Goal: Entertainment & Leisure: Consume media (video, audio)

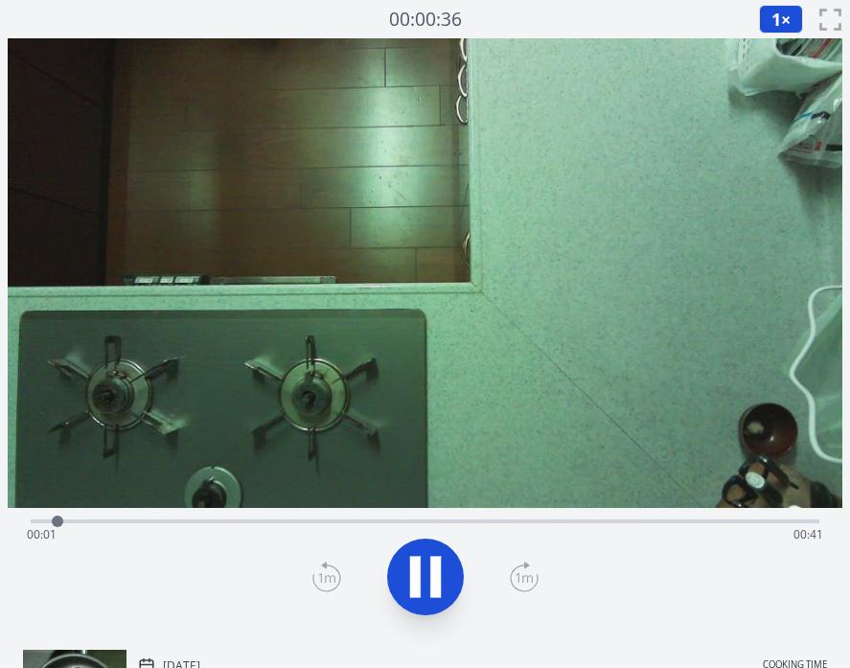
click at [300, 523] on div "Time elapsed: 00:01 Time remaining: 00:41" at bounding box center [425, 534] width 796 height 31
click at [121, 519] on div "Time elapsed: 00:16 Time remaining: 00:26" at bounding box center [425, 534] width 796 height 31
click at [63, 520] on div "Time elapsed: 00:06 Time remaining: 00:36" at bounding box center [425, 534] width 796 height 31
click at [302, 526] on div "Time elapsed: 00:03 Time remaining: 00:39" at bounding box center [425, 534] width 796 height 31
click at [404, 520] on div "Time elapsed: 00:15 Time remaining: 00:26" at bounding box center [425, 534] width 796 height 31
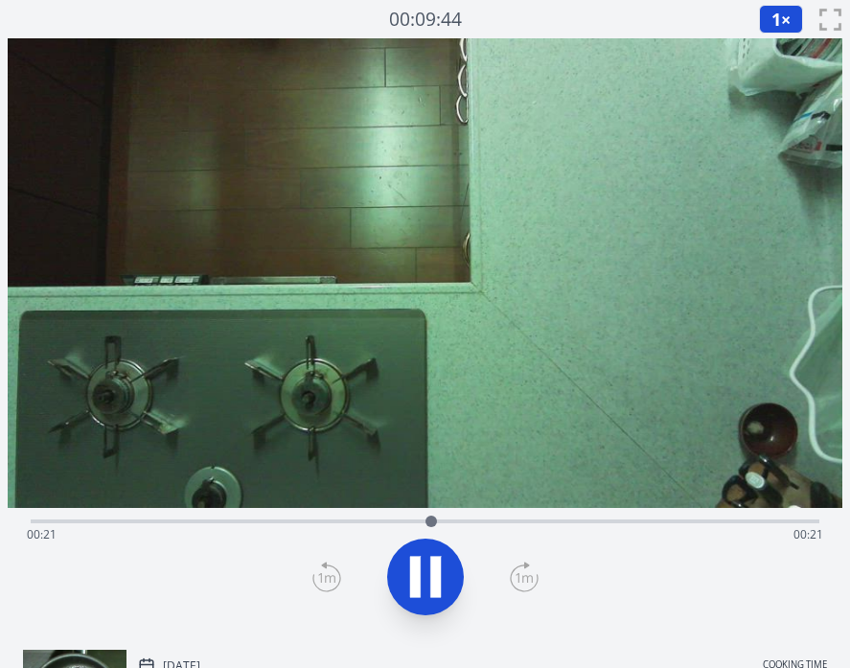
click at [527, 523] on div "Time elapsed: 00:21 Time remaining: 00:21" at bounding box center [425, 534] width 796 height 31
click at [661, 524] on div "Time elapsed: 00:28 Time remaining: 00:14" at bounding box center [425, 534] width 796 height 31
click at [734, 523] on div "Time elapsed: 00:34 Time remaining: 00:08" at bounding box center [425, 534] width 796 height 31
click at [775, 525] on div "Time elapsed: 00:38 Time remaining: 00:04" at bounding box center [425, 534] width 796 height 31
click at [384, 519] on div "Time elapsed: 00:40 Time remaining: 00:02" at bounding box center [425, 534] width 796 height 31
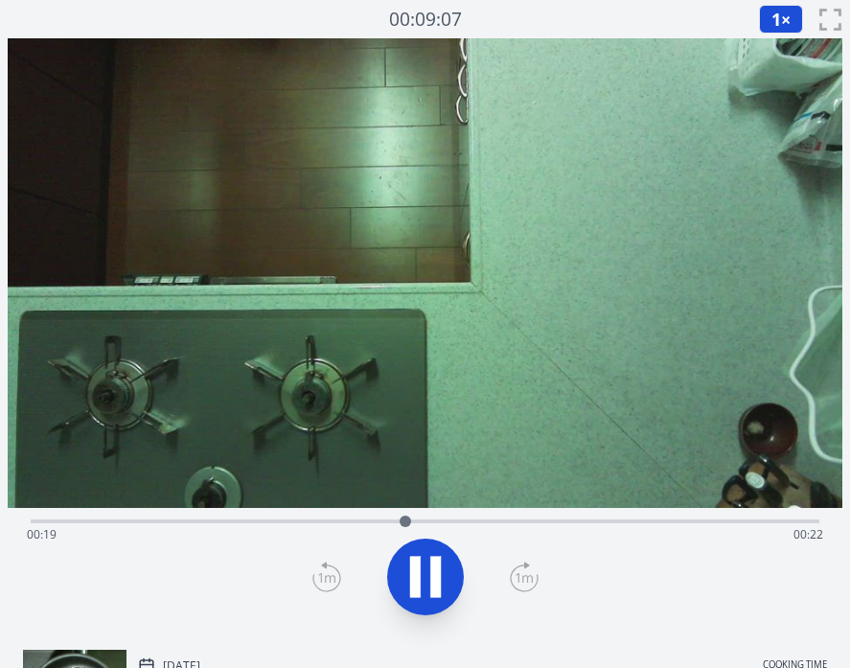
click at [107, 501] on video at bounding box center [425, 272] width 834 height 469
click at [125, 523] on div "Time elapsed: 00:20 Time remaining: 00:22" at bounding box center [425, 534] width 796 height 31
click at [438, 576] on icon at bounding box center [435, 577] width 11 height 41
click at [439, 519] on div "Time elapsed: 00:11 Time remaining: 00:30" at bounding box center [425, 534] width 796 height 31
click at [421, 568] on icon at bounding box center [426, 577] width 54 height 54
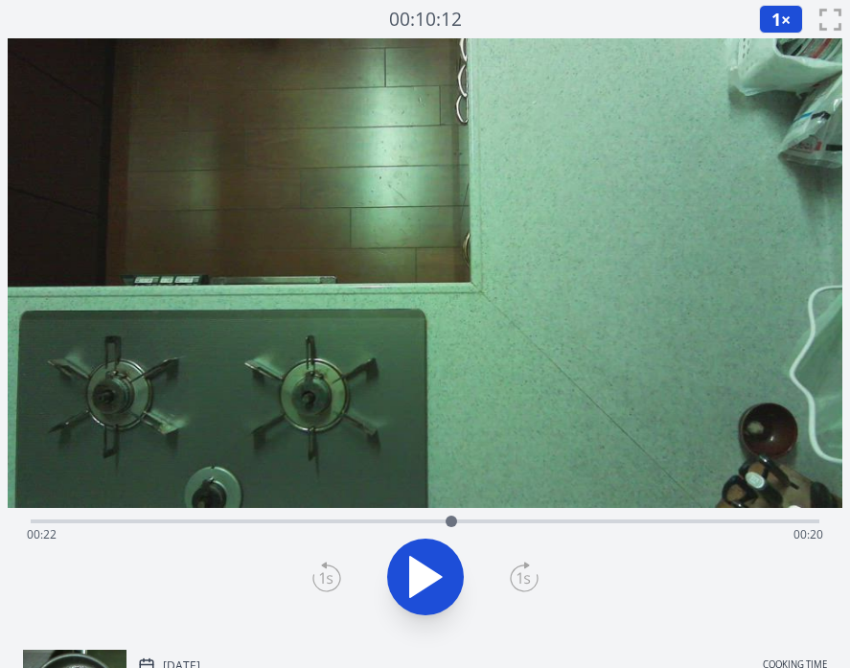
click at [457, 524] on div at bounding box center [450, 520] width 11 height 11
drag, startPoint x: 456, startPoint y: 525, endPoint x: 563, endPoint y: 529, distance: 107.4
click at [564, 529] on div at bounding box center [560, 521] width 29 height 29
drag, startPoint x: 563, startPoint y: 526, endPoint x: 380, endPoint y: 512, distance: 183.6
click at [380, 512] on div at bounding box center [380, 521] width 29 height 29
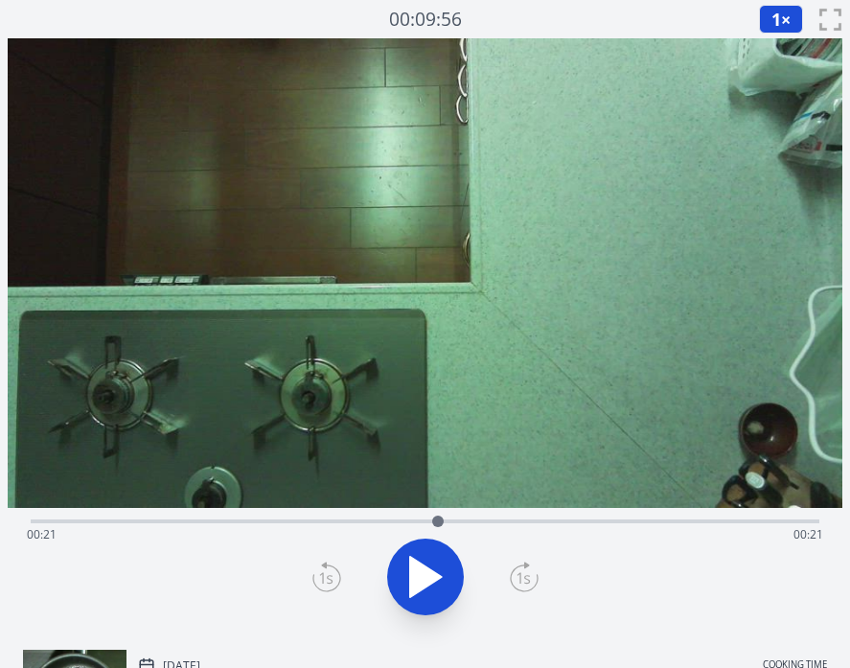
drag, startPoint x: 377, startPoint y: 524, endPoint x: 437, endPoint y: 515, distance: 61.0
click at [437, 515] on div at bounding box center [437, 520] width 11 height 11
drag, startPoint x: 437, startPoint y: 519, endPoint x: 565, endPoint y: 520, distance: 128.4
click at [565, 520] on div at bounding box center [564, 520] width 11 height 11
drag, startPoint x: 565, startPoint y: 520, endPoint x: 457, endPoint y: 538, distance: 109.8
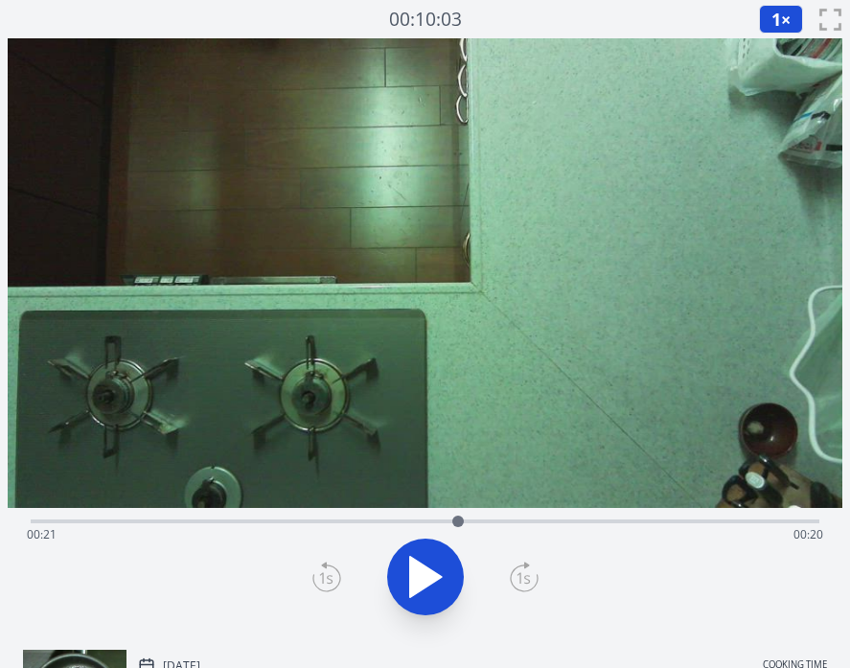
click at [457, 523] on div "Time elapsed: 00:21 Time remaining: 00:20" at bounding box center [425, 521] width 788 height 4
drag, startPoint x: 457, startPoint y: 538, endPoint x: 617, endPoint y: 538, distance: 160.0
click at [617, 538] on div "Time elapsed: 00:22 Time remaining: 00:20" at bounding box center [425, 534] width 796 height 31
